Goal: Task Accomplishment & Management: Use online tool/utility

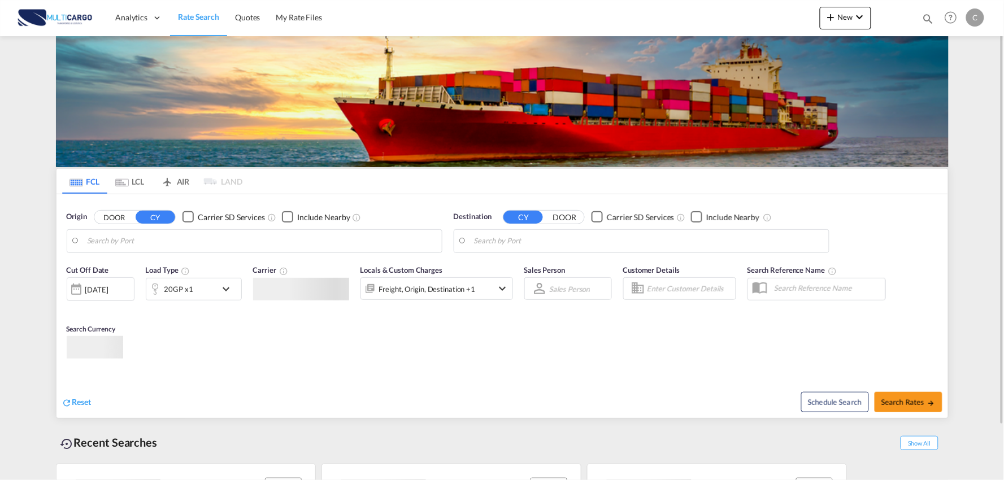
type input "Port of [GEOGRAPHIC_DATA], [GEOGRAPHIC_DATA], [GEOGRAPHIC_DATA]"
type input "Leixoes, Leixoes, PTLEI"
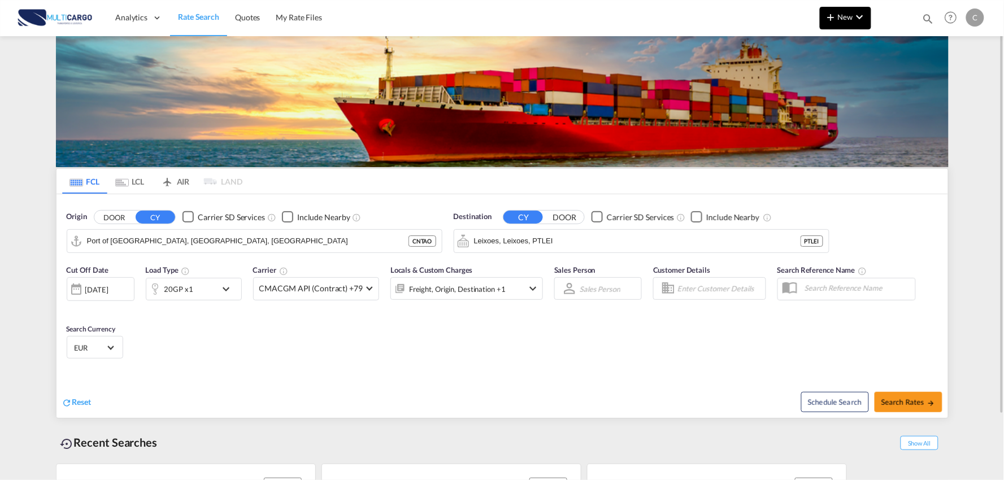
click at [846, 15] on span "New" at bounding box center [845, 16] width 42 height 9
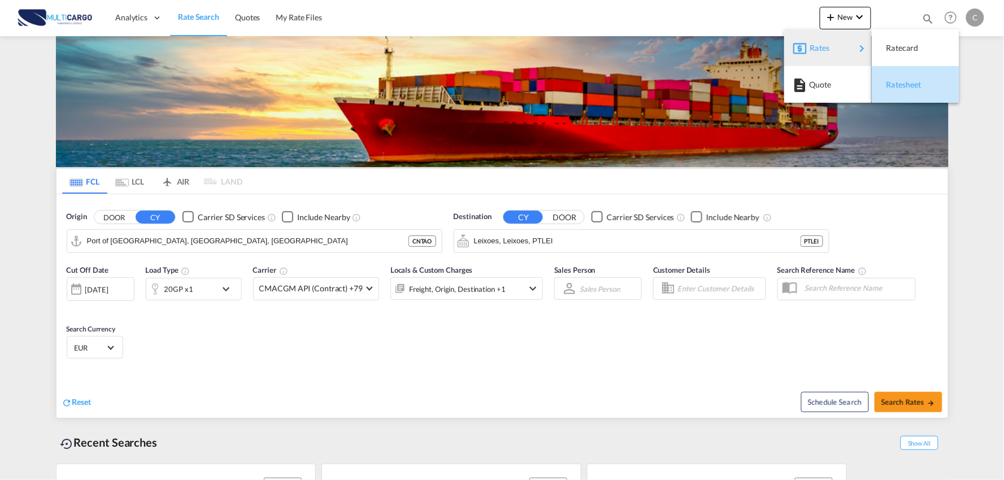
click at [899, 85] on span "Ratesheet" at bounding box center [893, 84] width 12 height 23
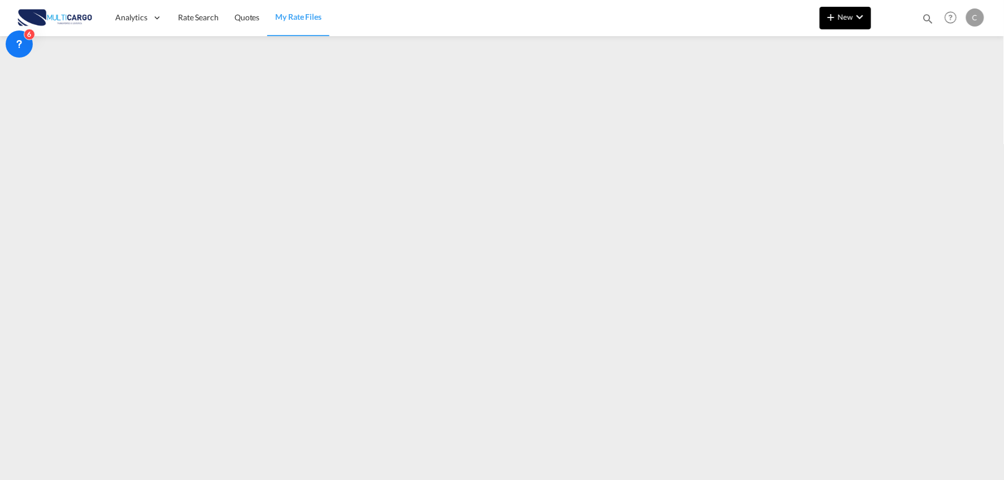
click at [863, 14] on md-icon "icon-chevron-down" at bounding box center [860, 17] width 14 height 14
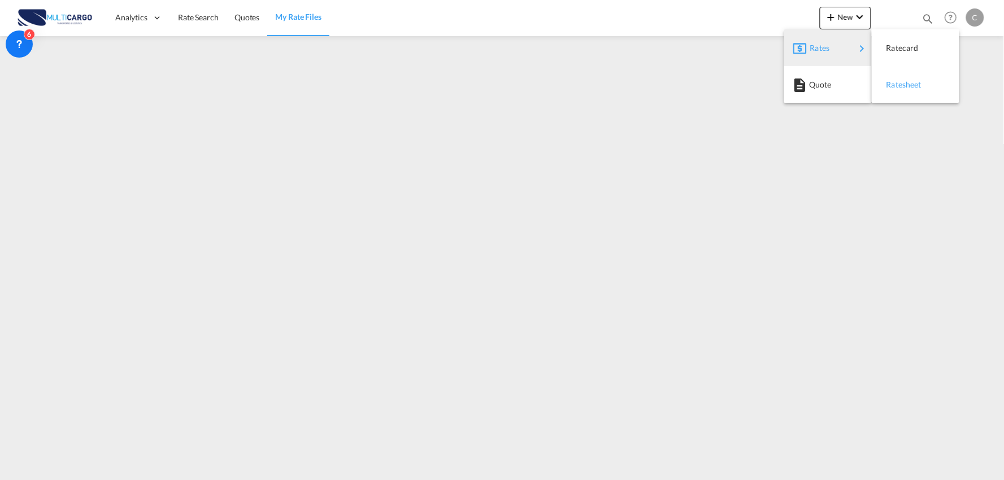
click at [899, 85] on span "Ratesheet" at bounding box center [893, 84] width 12 height 23
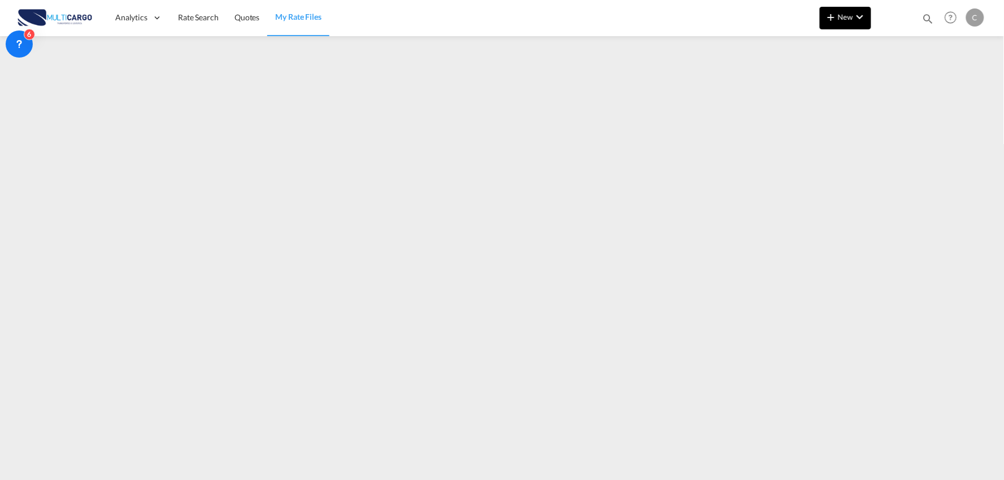
click at [841, 14] on span "New" at bounding box center [845, 16] width 42 height 9
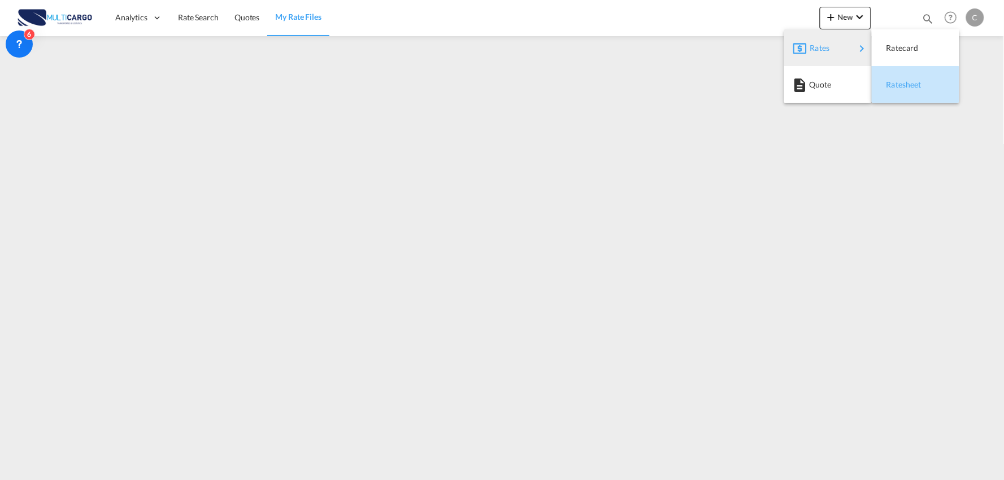
click at [899, 85] on span "Ratesheet" at bounding box center [893, 84] width 12 height 23
